Goal: Information Seeking & Learning: Compare options

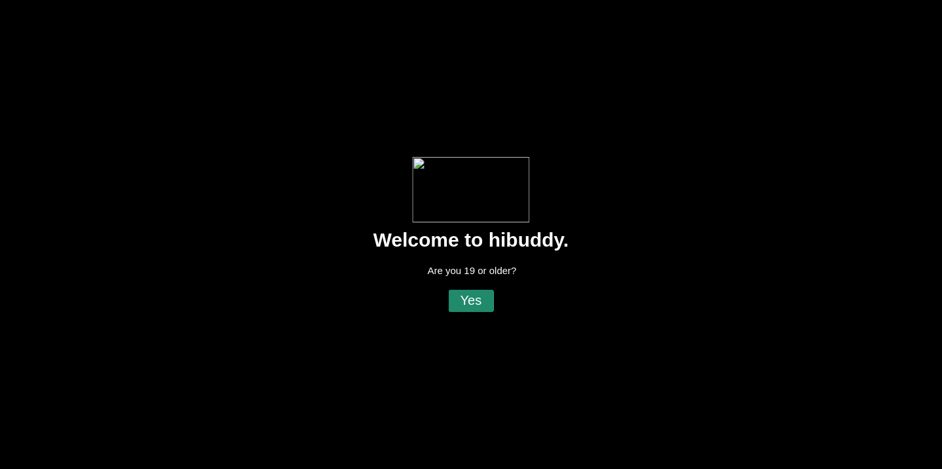
click at [476, 304] on flt-glass-pane at bounding box center [471, 234] width 942 height 469
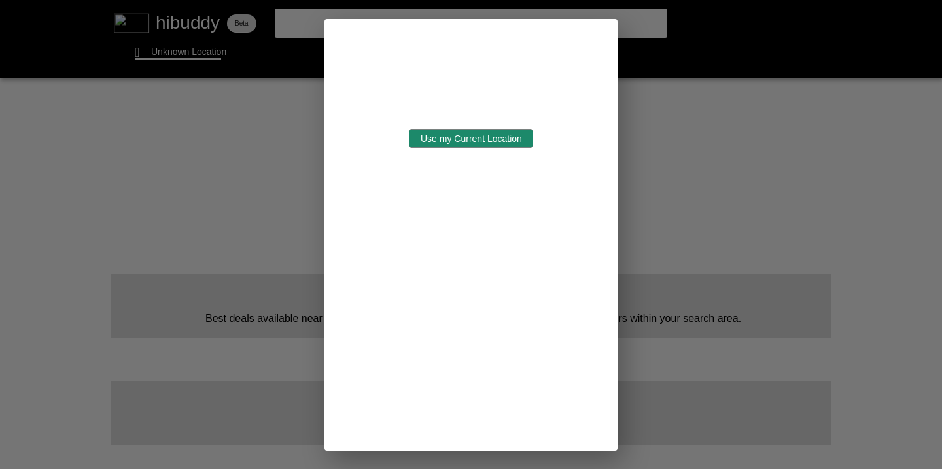
click at [463, 135] on flt-glass-pane at bounding box center [471, 234] width 942 height 469
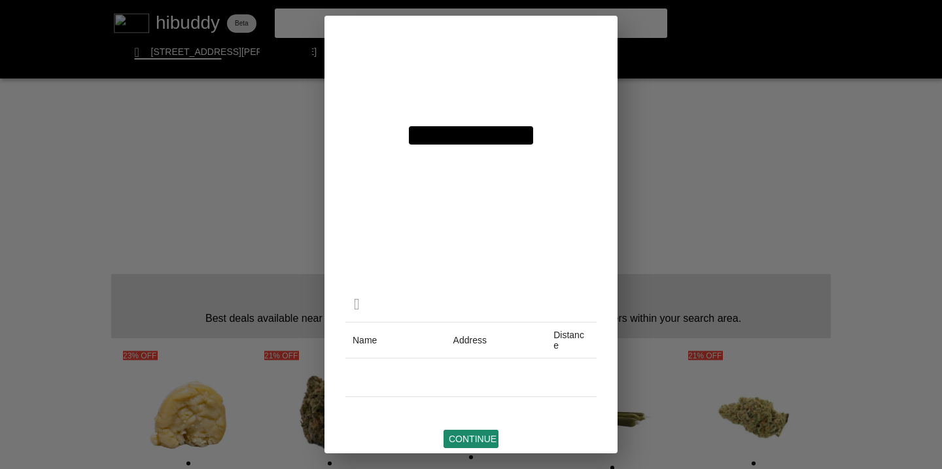
click at [470, 433] on flt-glass-pane at bounding box center [471, 234] width 942 height 469
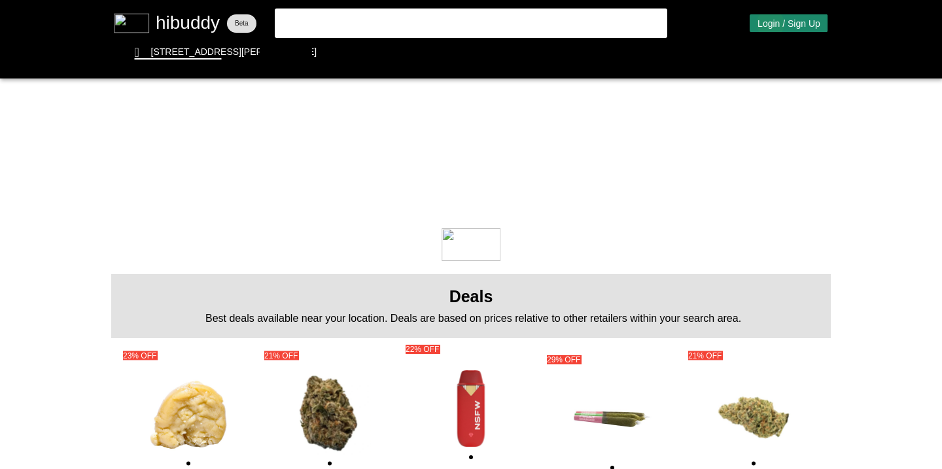
click at [770, 24] on flt-glass-pane at bounding box center [471, 234] width 942 height 469
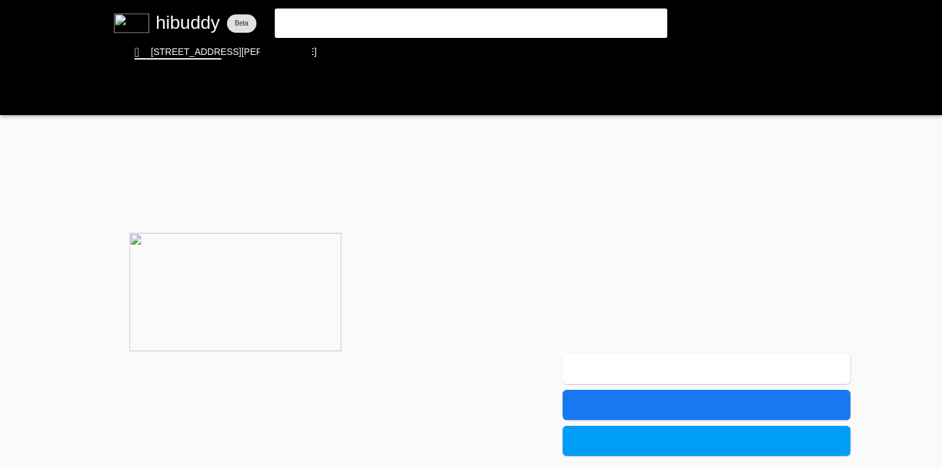
click at [618, 230] on flt-glass-pane at bounding box center [471, 234] width 942 height 469
click at [417, 26] on flt-glass-pane at bounding box center [471, 234] width 942 height 469
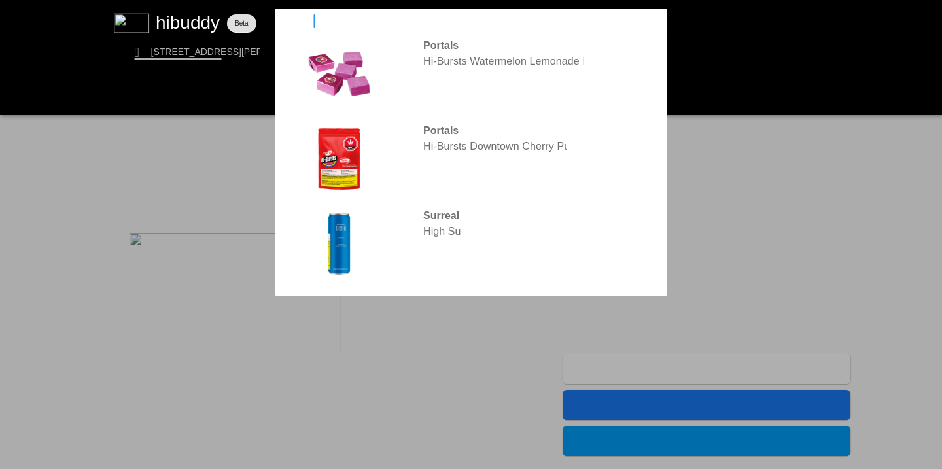
type input "highxotic"
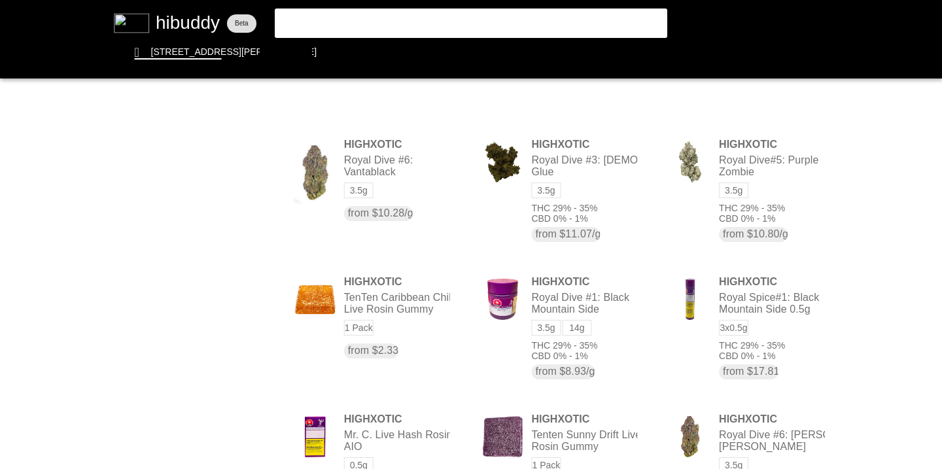
click at [417, 26] on flt-glass-pane at bounding box center [471, 234] width 942 height 469
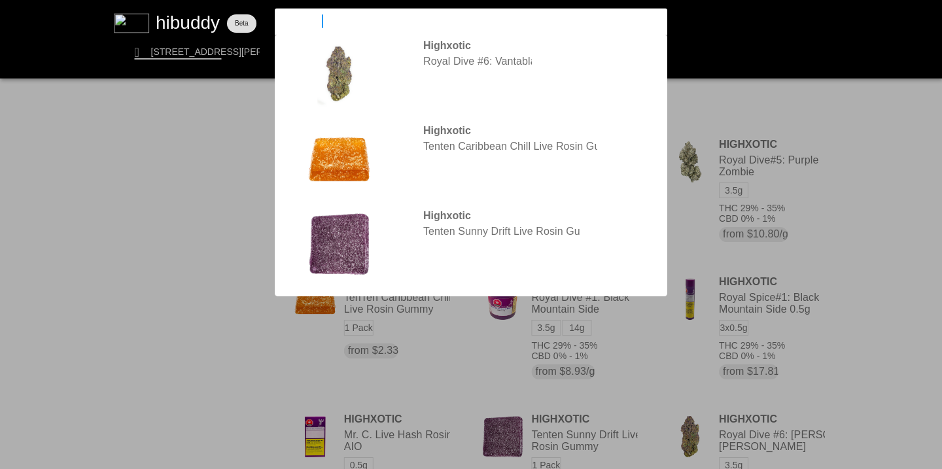
click at [671, 98] on flt-glass-pane at bounding box center [471, 234] width 942 height 469
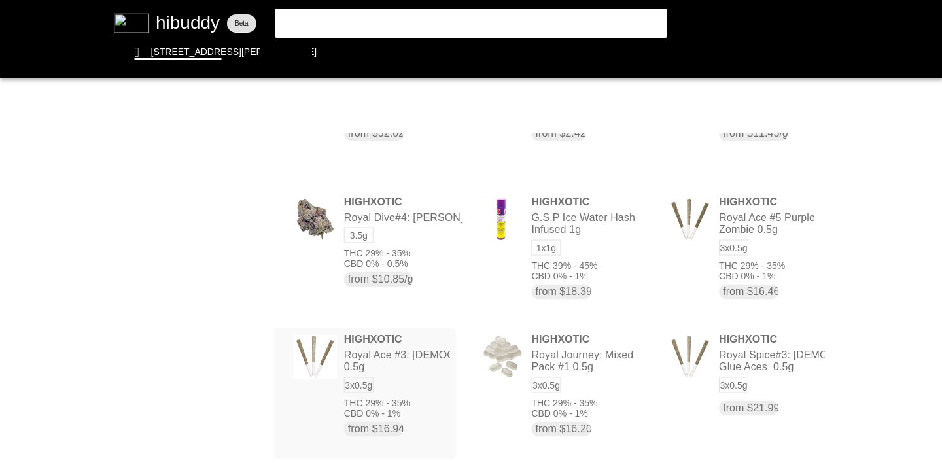
click at [383, 365] on flt-glass-pane at bounding box center [471, 234] width 942 height 469
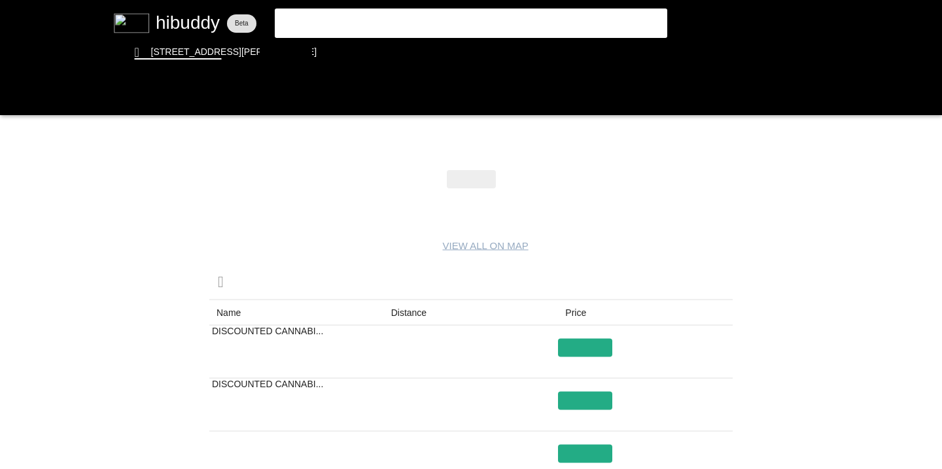
click at [413, 312] on flt-glass-pane at bounding box center [471, 234] width 942 height 469
click at [582, 367] on flt-glass-pane at bounding box center [471, 234] width 942 height 469
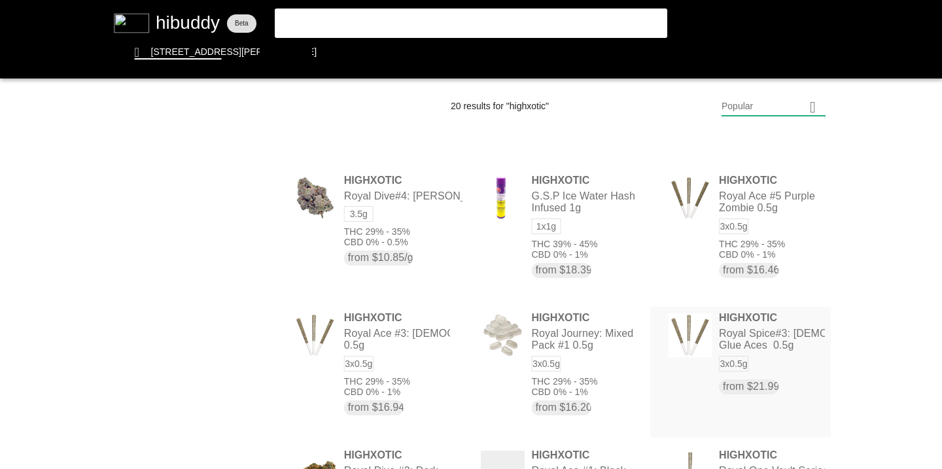
click at [726, 336] on flt-glass-pane at bounding box center [471, 234] width 942 height 469
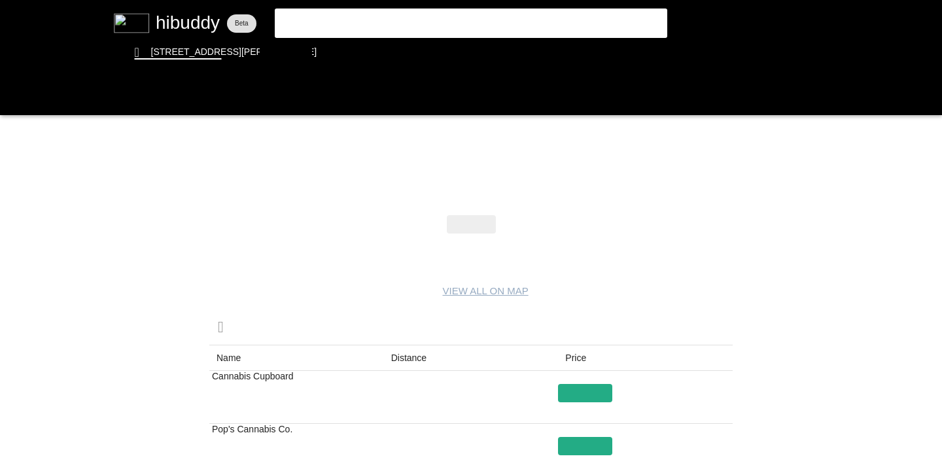
click at [410, 352] on flt-glass-pane at bounding box center [471, 234] width 942 height 469
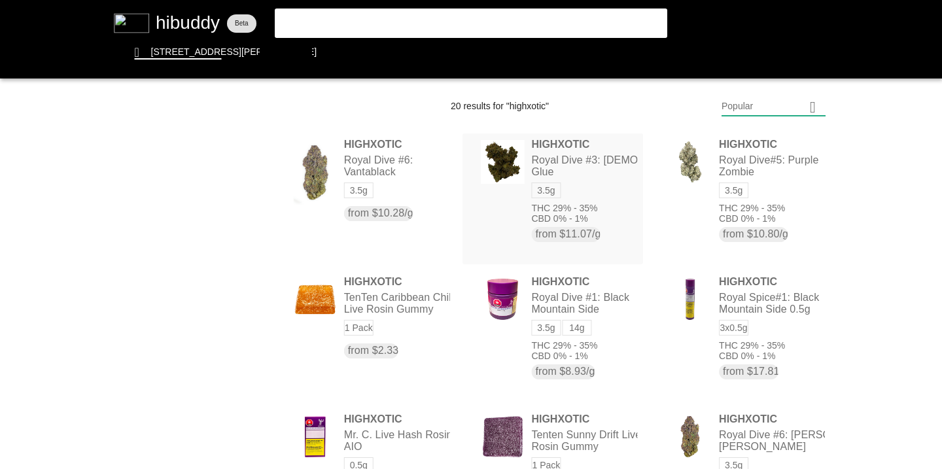
click at [549, 162] on flt-glass-pane at bounding box center [471, 234] width 942 height 469
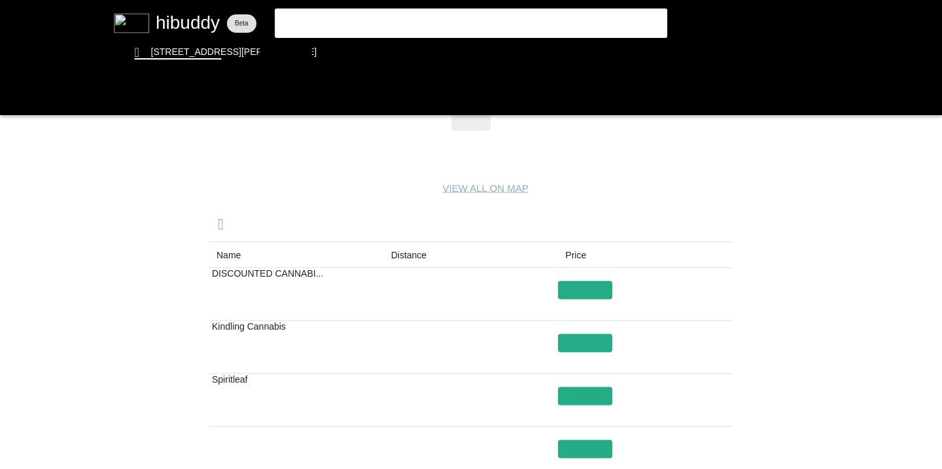
click at [409, 255] on flt-glass-pane at bounding box center [471, 234] width 942 height 469
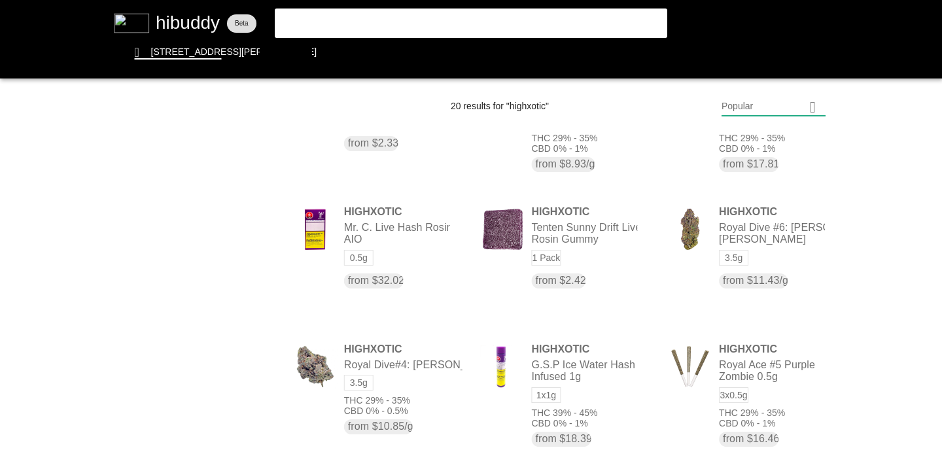
click at [251, 303] on flt-glass-pane at bounding box center [471, 234] width 942 height 469
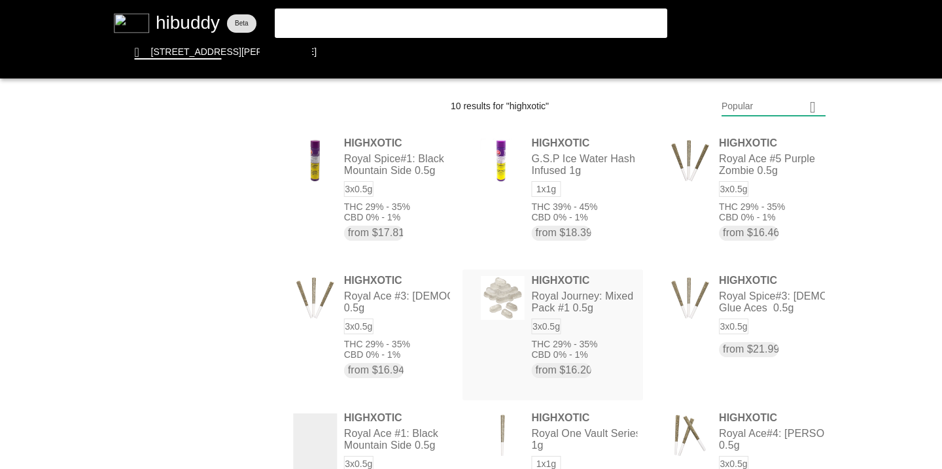
click at [504, 295] on flt-glass-pane at bounding box center [471, 234] width 942 height 469
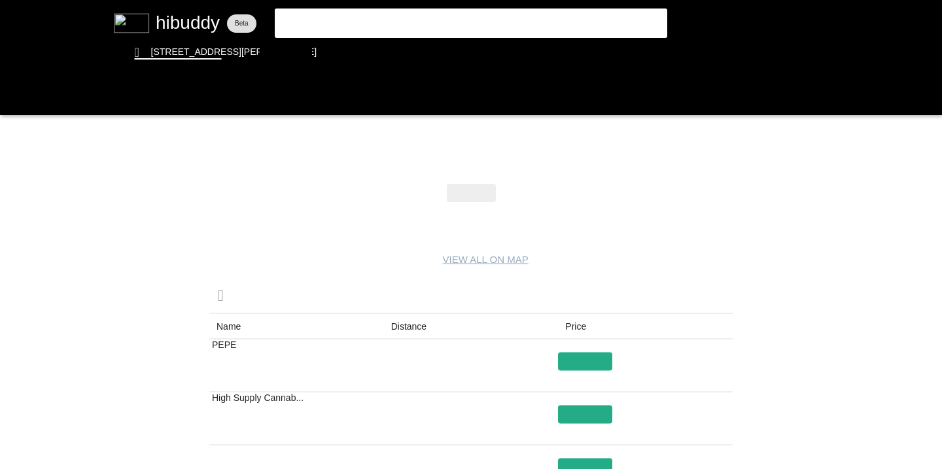
click at [412, 325] on flt-glass-pane at bounding box center [471, 234] width 942 height 469
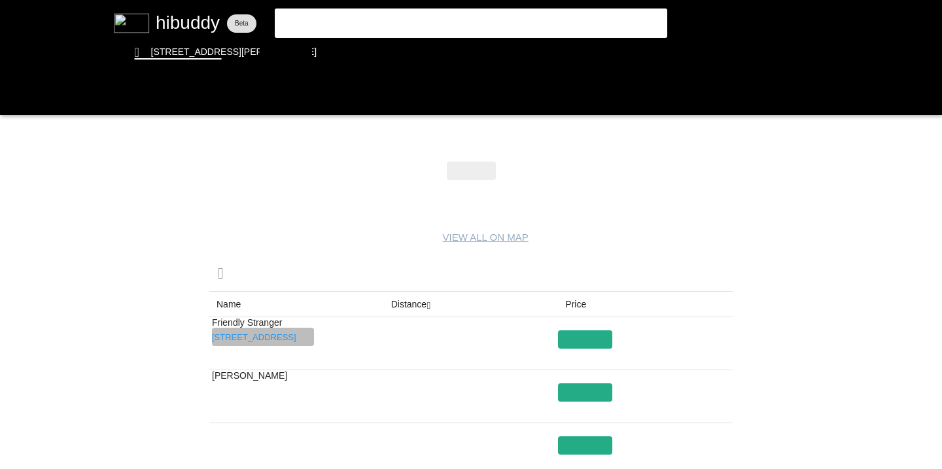
click at [245, 337] on flt-glass-pane at bounding box center [471, 234] width 942 height 469
